Goal: Information Seeking & Learning: Check status

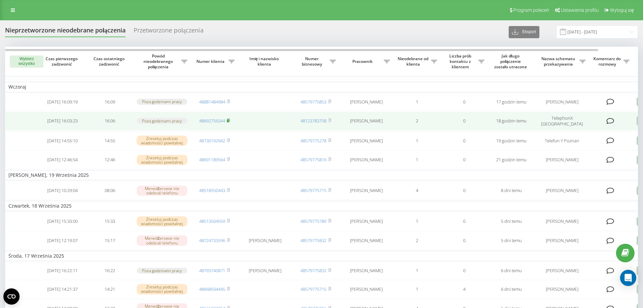
click at [229, 122] on rect at bounding box center [228, 120] width 2 height 3
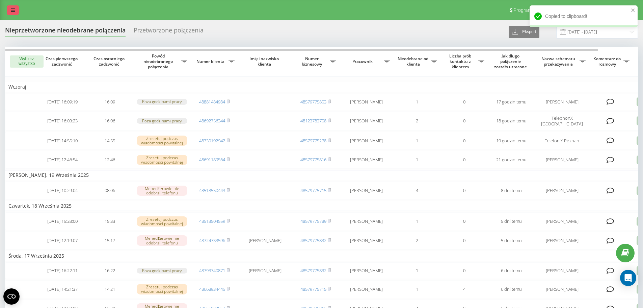
click at [18, 7] on link at bounding box center [13, 9] width 12 height 9
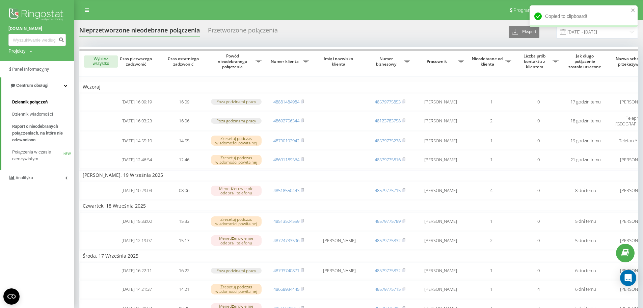
click at [35, 101] on span "Dziennik połączeń" at bounding box center [29, 102] width 35 height 7
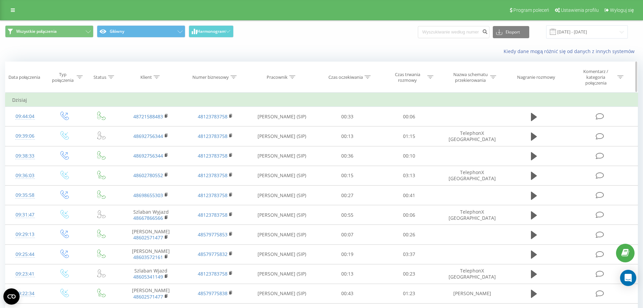
click at [161, 77] on div "Klient" at bounding box center [151, 77] width 64 height 6
click at [156, 77] on icon at bounding box center [157, 76] width 6 height 3
click at [161, 75] on div "Klient" at bounding box center [151, 77] width 64 height 6
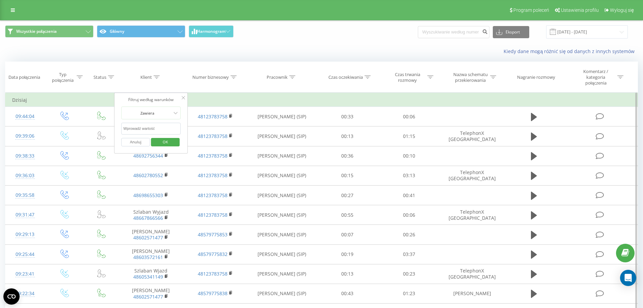
click at [156, 126] on input "text" at bounding box center [151, 129] width 59 height 12
paste input "48692756344"
type input "48692756344"
click button "OK" at bounding box center [165, 142] width 29 height 8
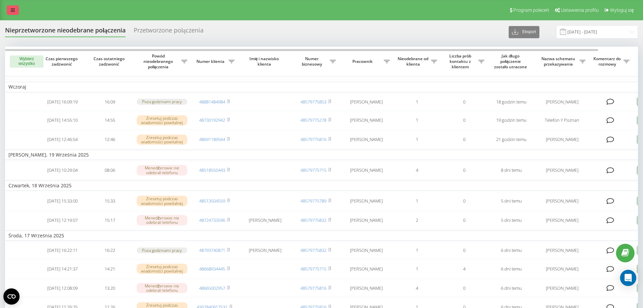
click at [14, 9] on icon at bounding box center [13, 10] width 4 height 5
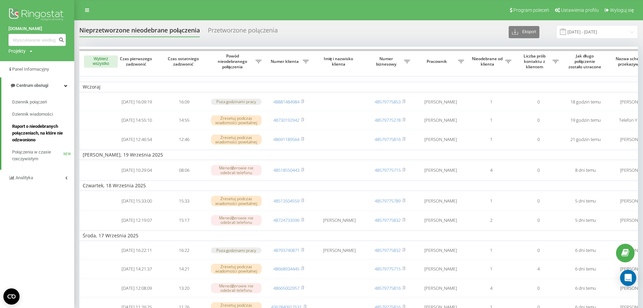
click at [40, 135] on span "Raport o nieodebranych połączeniach, na które nie odzwoniono" at bounding box center [41, 133] width 59 height 20
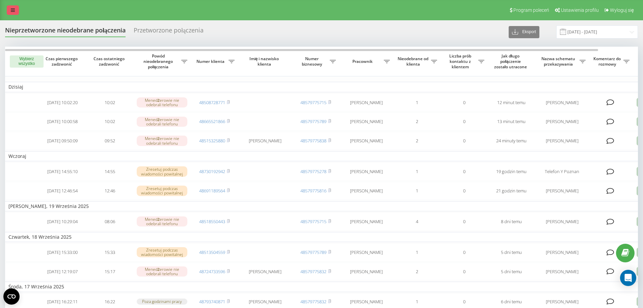
click at [17, 7] on link at bounding box center [13, 9] width 12 height 9
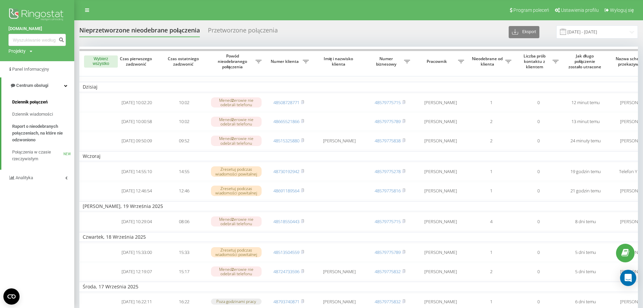
click at [34, 103] on span "Dziennik połączeń" at bounding box center [29, 102] width 35 height 7
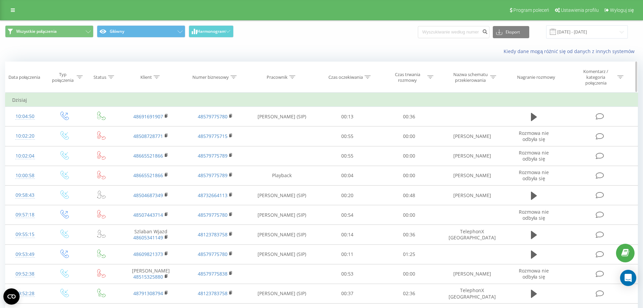
click at [293, 77] on icon at bounding box center [292, 76] width 6 height 3
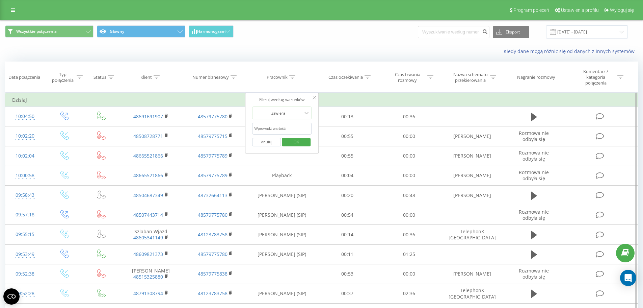
click at [264, 129] on input "text" at bounding box center [281, 129] width 59 height 12
click at [296, 141] on span "OK" at bounding box center [296, 141] width 19 height 10
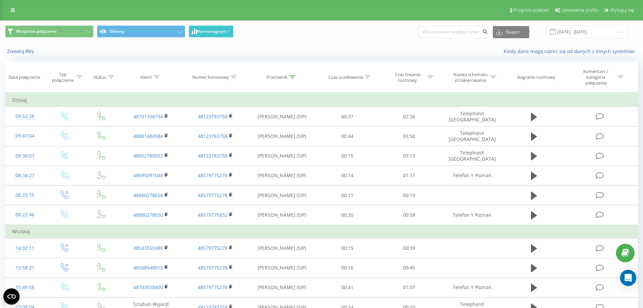
click at [226, 32] on icon at bounding box center [228, 31] width 5 height 2
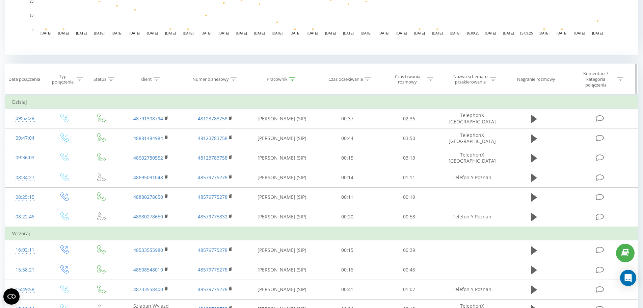
scroll to position [236, 0]
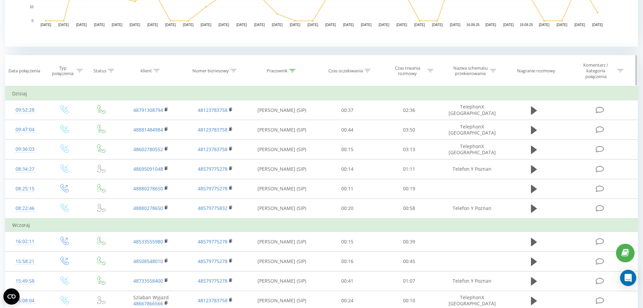
click at [295, 69] on icon at bounding box center [292, 70] width 6 height 3
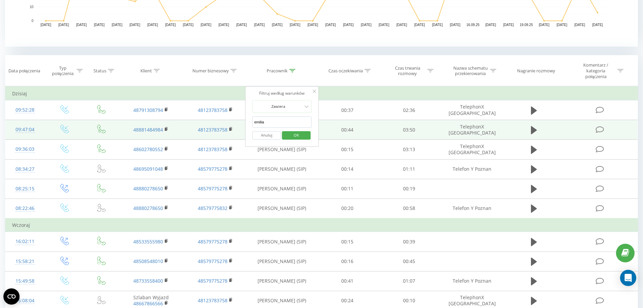
drag, startPoint x: 271, startPoint y: 122, endPoint x: 177, endPoint y: 122, distance: 93.9
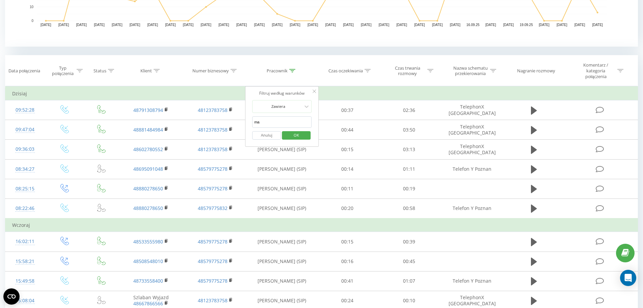
type input "małgorzata"
click at [294, 133] on span "OK" at bounding box center [296, 135] width 19 height 10
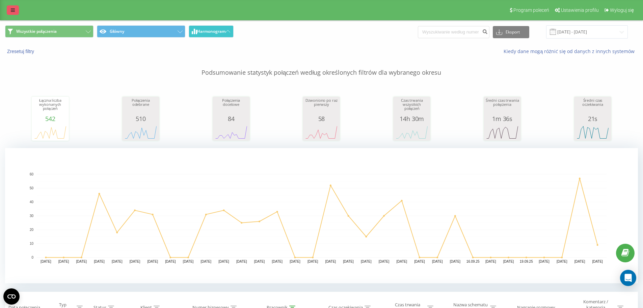
click at [18, 11] on link at bounding box center [13, 9] width 12 height 9
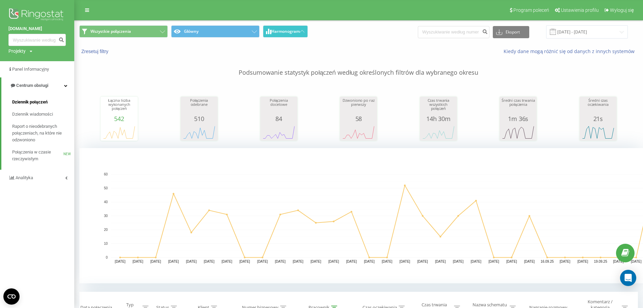
click at [45, 100] on span "Dziennik połączeń" at bounding box center [29, 102] width 35 height 7
